Goal: Transaction & Acquisition: Obtain resource

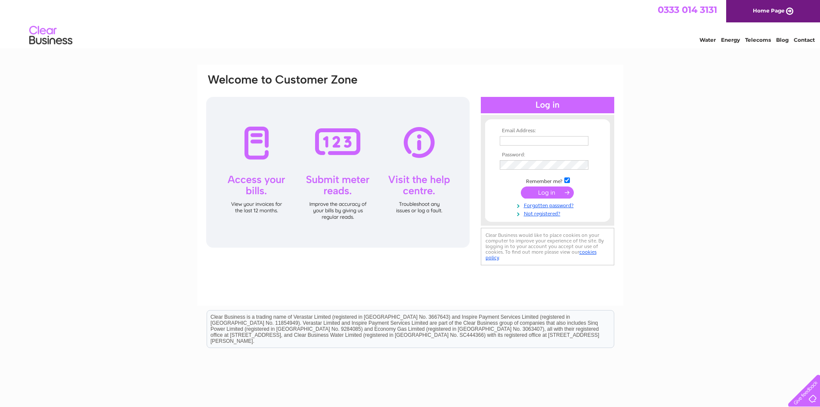
type input "itm@itmmechanicalservices.com"
click at [548, 192] on input "submit" at bounding box center [547, 192] width 53 height 12
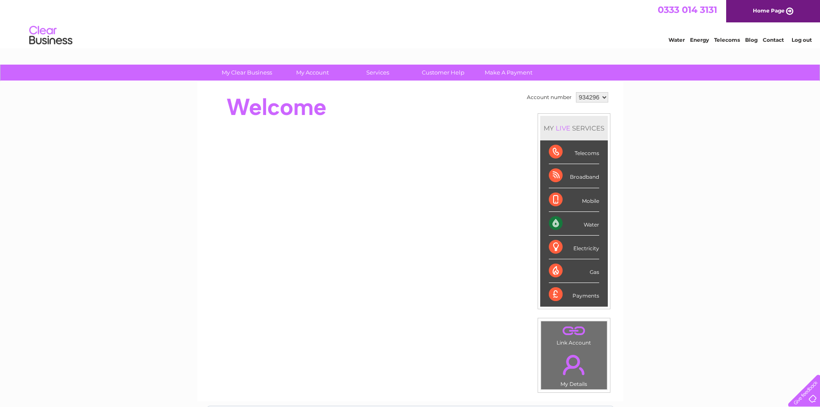
click at [596, 226] on div "Water" at bounding box center [574, 224] width 50 height 24
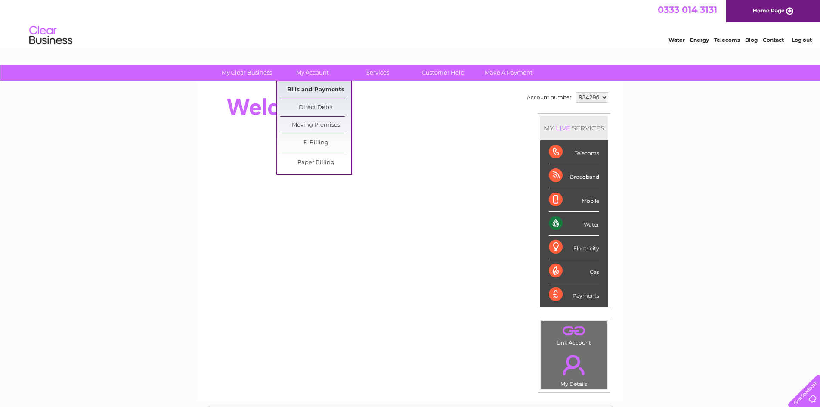
click at [319, 88] on link "Bills and Payments" at bounding box center [315, 89] width 71 height 17
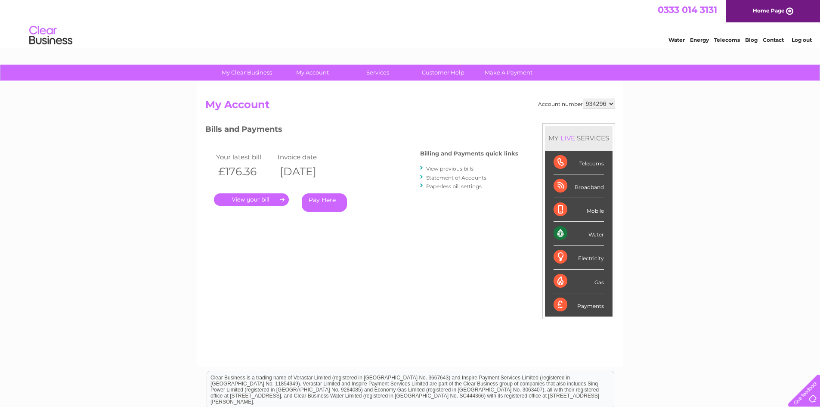
click at [250, 197] on link "." at bounding box center [251, 199] width 75 height 12
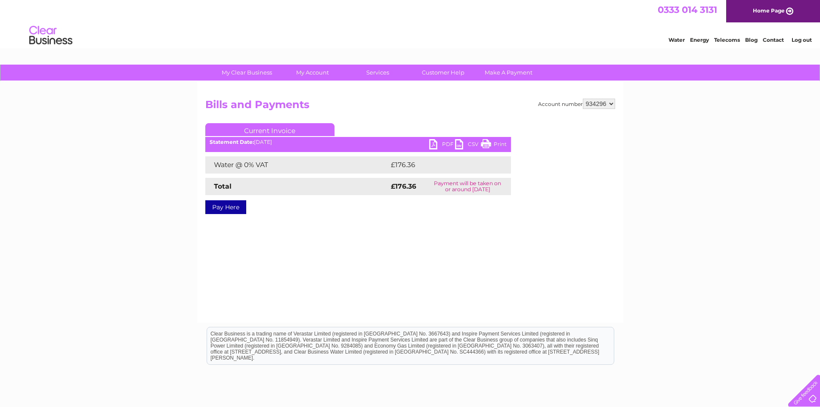
click at [434, 144] on link "PDF" at bounding box center [442, 145] width 26 height 12
click at [805, 40] on link "Log out" at bounding box center [801, 40] width 20 height 6
